Goal: Transaction & Acquisition: Book appointment/travel/reservation

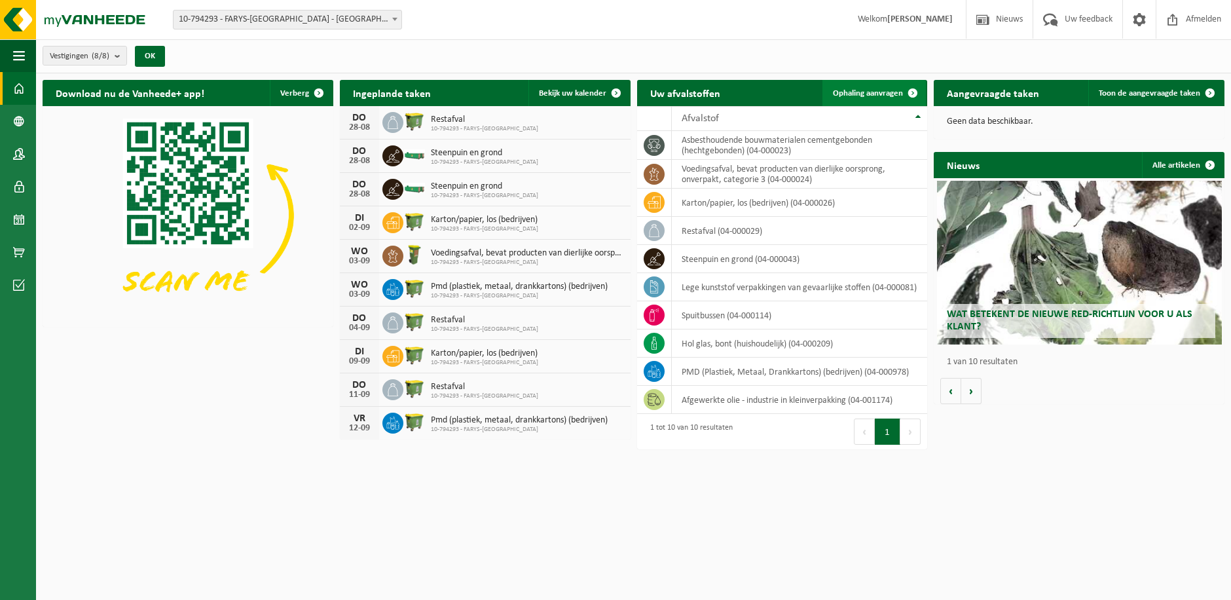
click at [855, 90] on span "Ophaling aanvragen" at bounding box center [868, 93] width 70 height 9
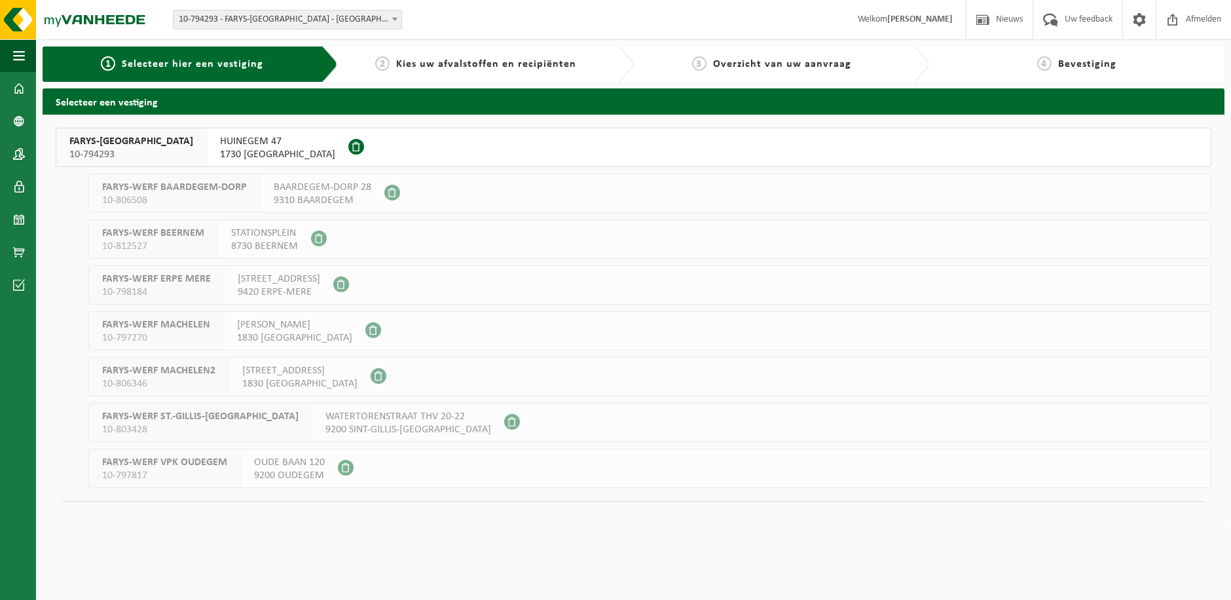
click at [109, 146] on span "FARYS-ASSE" at bounding box center [131, 141] width 124 height 13
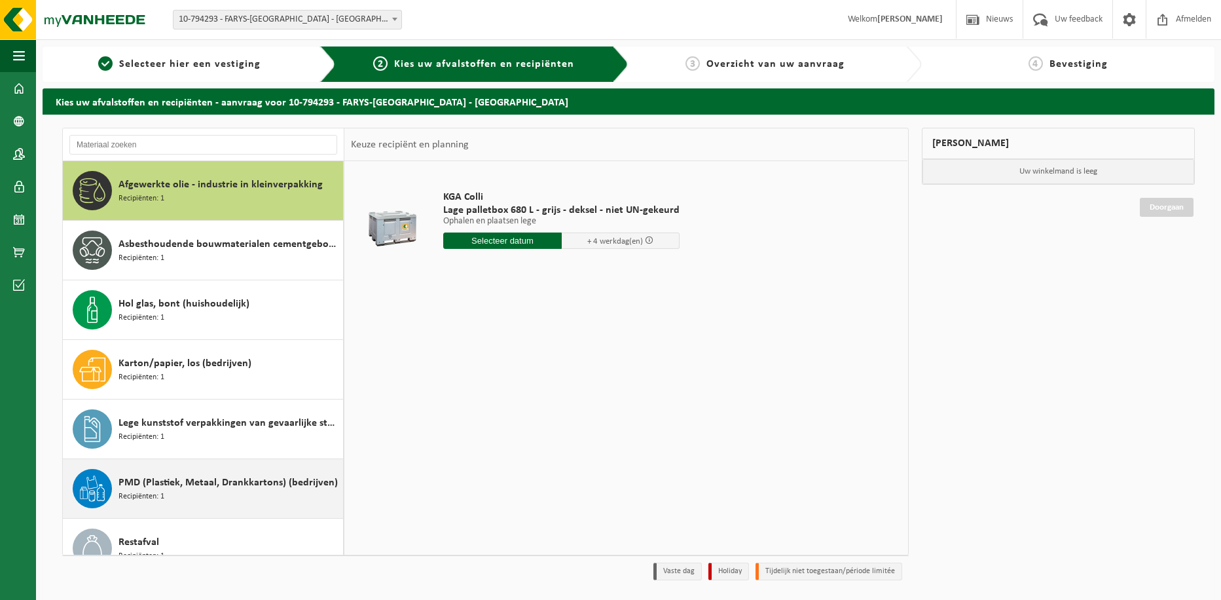
scroll to position [202, 0]
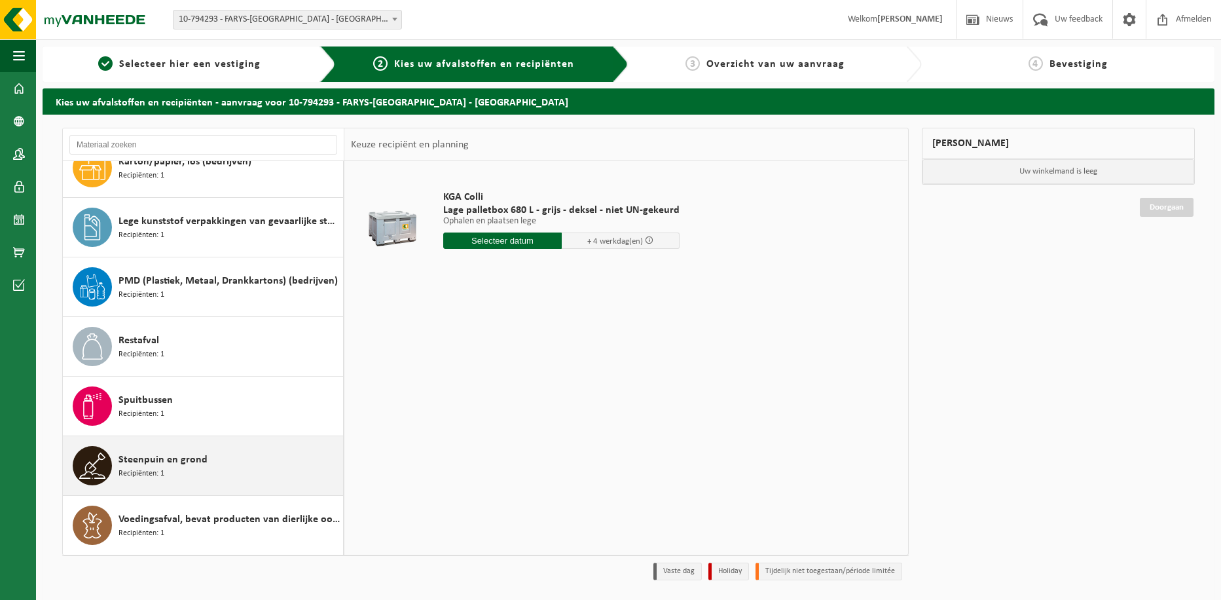
click at [133, 461] on span "Steenpuin en grond" at bounding box center [162, 460] width 89 height 16
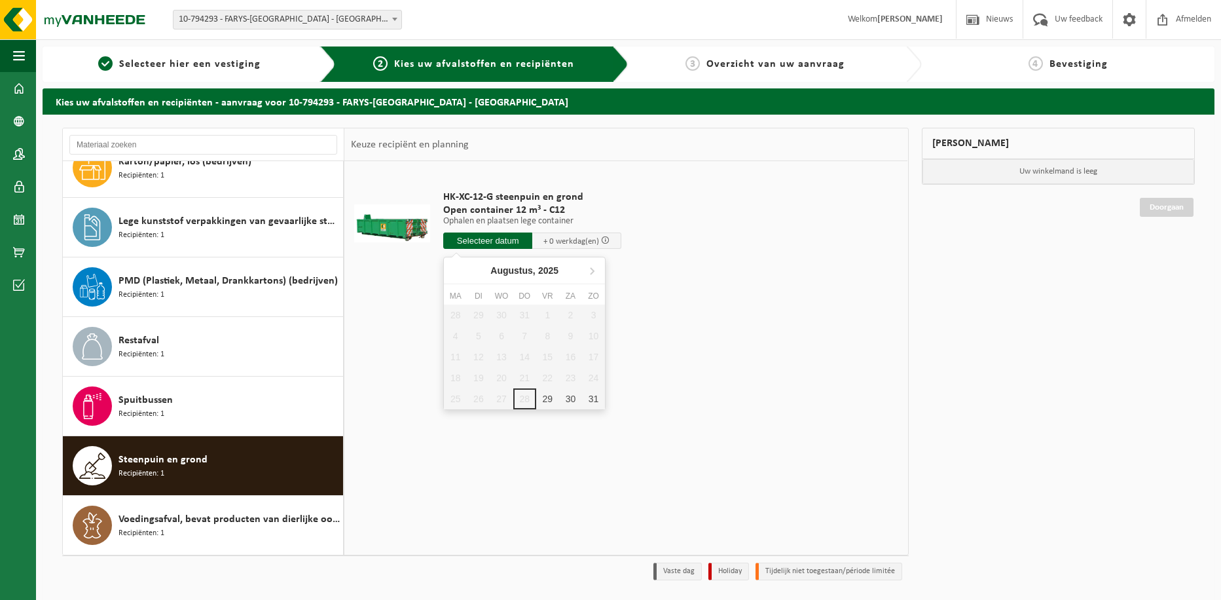
click at [514, 240] on input "text" at bounding box center [487, 240] width 89 height 16
click at [544, 394] on div "29" at bounding box center [547, 398] width 23 height 21
type input "Van 2025-08-29"
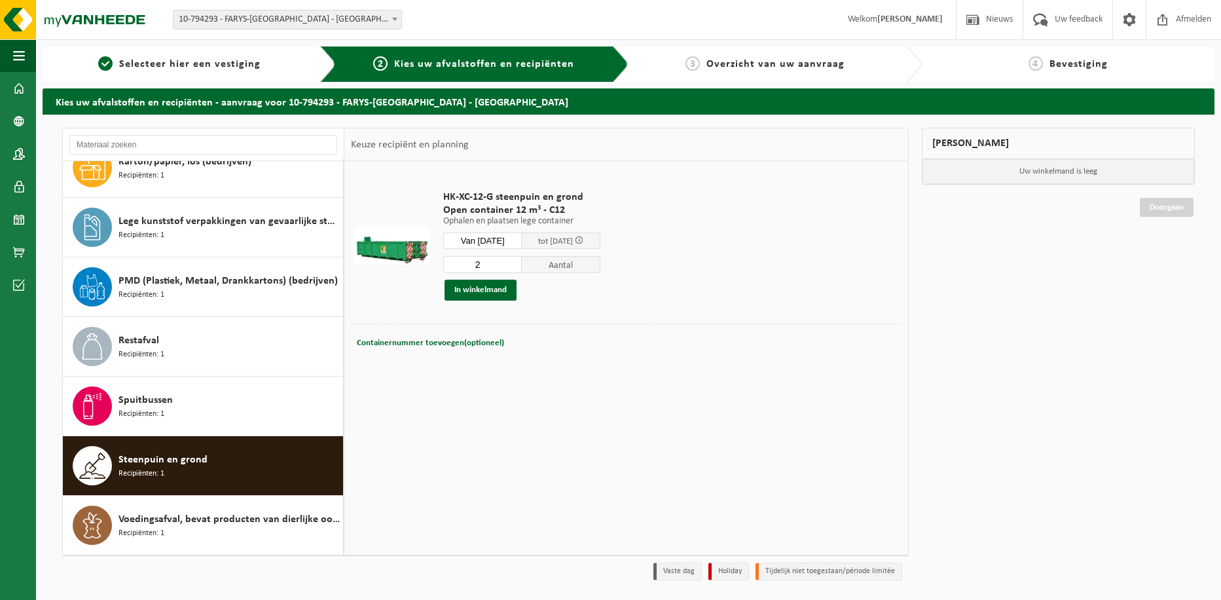
type input "2"
click at [522, 262] on input "2" at bounding box center [482, 264] width 79 height 17
click at [485, 288] on button "In winkelmand" at bounding box center [480, 289] width 72 height 21
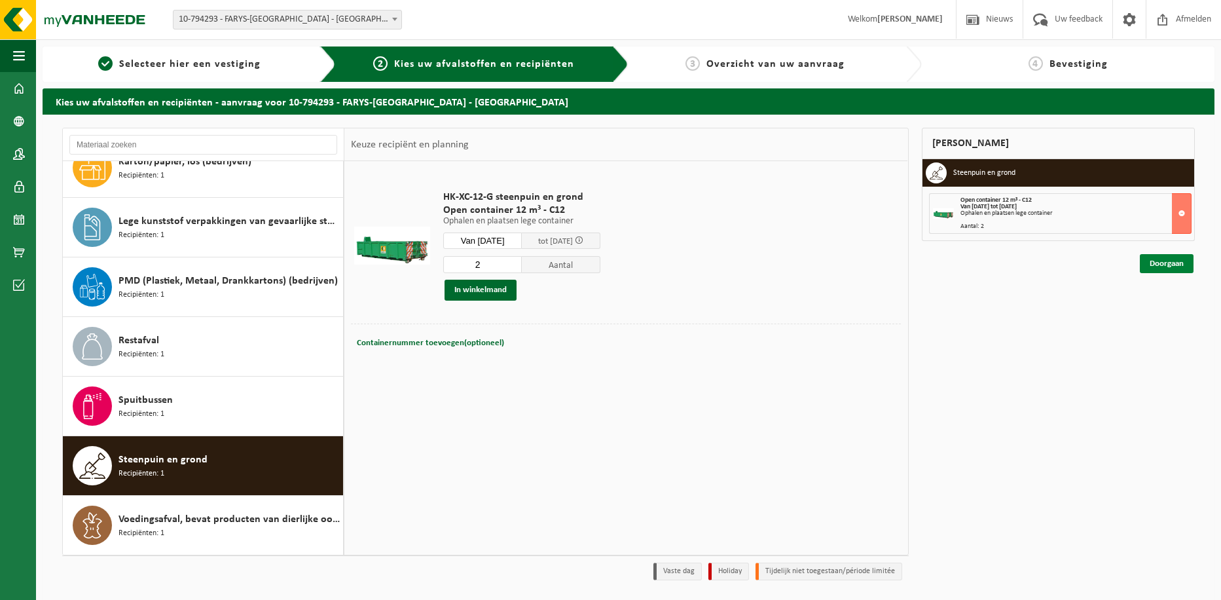
click at [1169, 263] on link "Doorgaan" at bounding box center [1167, 263] width 54 height 19
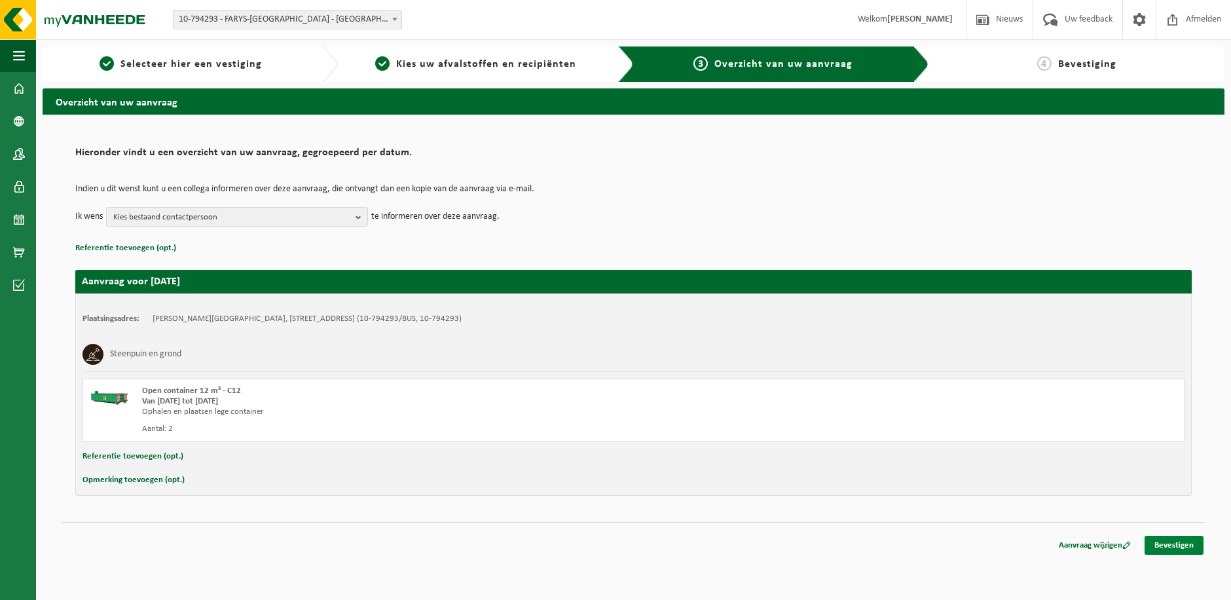
click at [1181, 549] on link "Bevestigen" at bounding box center [1173, 544] width 59 height 19
